Goal: Information Seeking & Learning: Learn about a topic

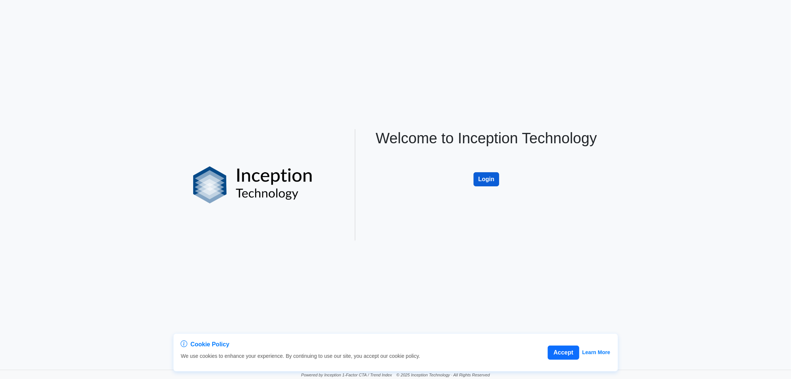
drag, startPoint x: 501, startPoint y: 176, endPoint x: 496, endPoint y: 177, distance: 4.9
click at [499, 176] on div "Welcome to Inception Technology Login" at bounding box center [486, 184] width 245 height 111
click at [495, 177] on button "Login" at bounding box center [487, 179] width 26 height 14
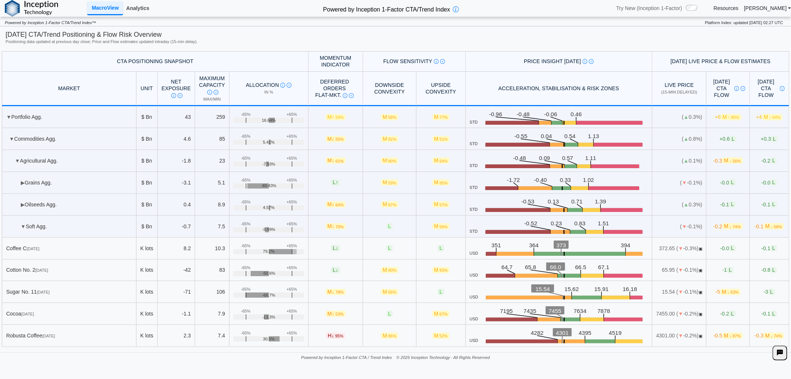
click at [130, 12] on link "Analytics" at bounding box center [137, 8] width 29 height 13
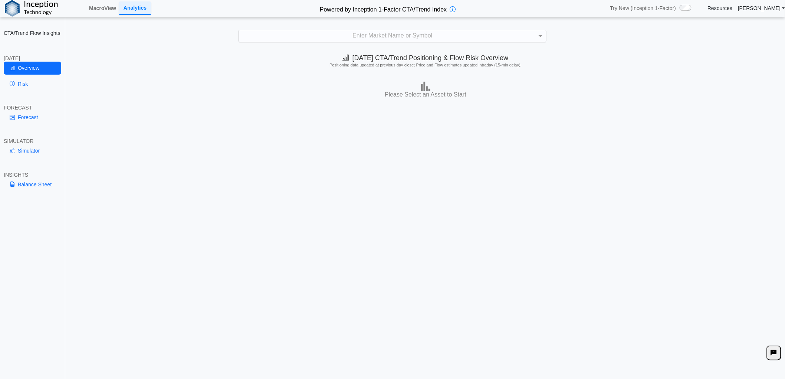
click at [258, 36] on div "Enter Market Name or Symbol" at bounding box center [392, 36] width 307 height 12
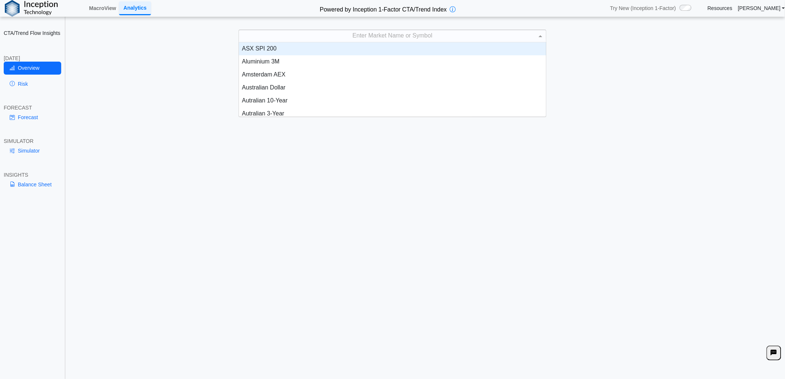
scroll to position [68, 301]
type input "**"
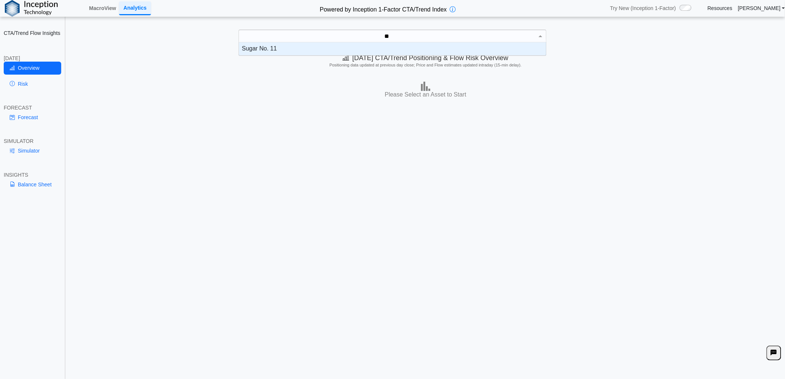
click at [270, 47] on div "Sugar No. 11" at bounding box center [392, 48] width 307 height 13
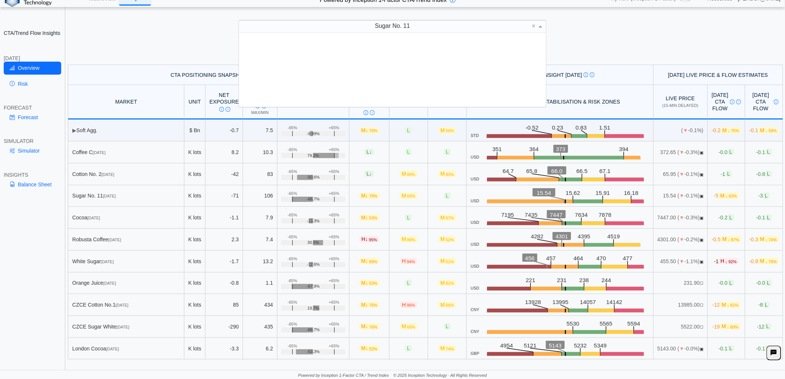
scroll to position [68, 301]
